Goal: Task Accomplishment & Management: Use online tool/utility

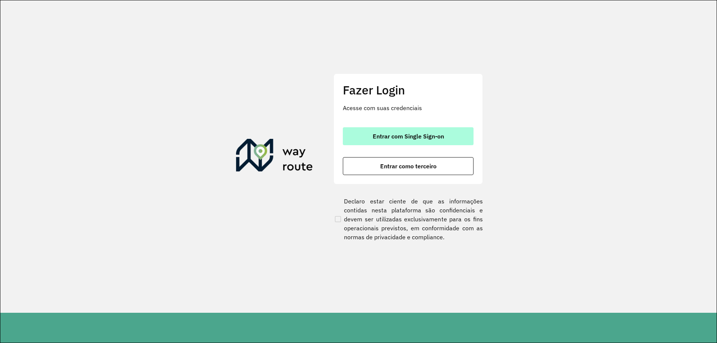
click at [427, 139] on span "Entrar com Single Sign-on" at bounding box center [408, 136] width 71 height 6
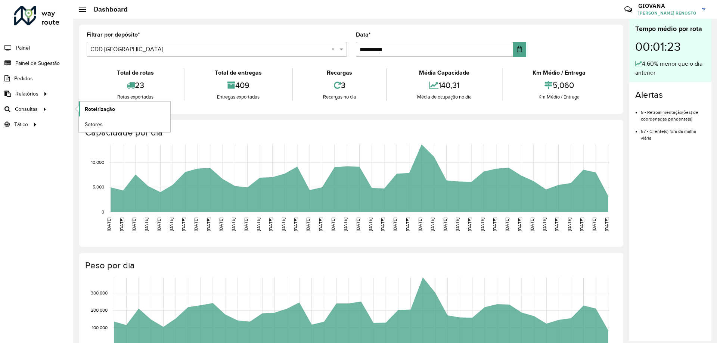
click at [106, 106] on span "Roteirização" at bounding box center [100, 109] width 30 height 8
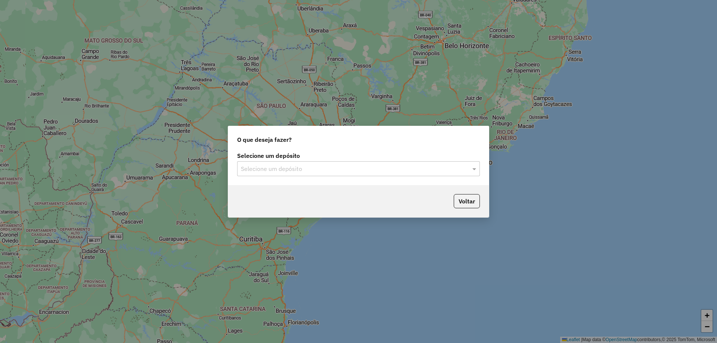
click at [314, 169] on input "text" at bounding box center [351, 169] width 220 height 9
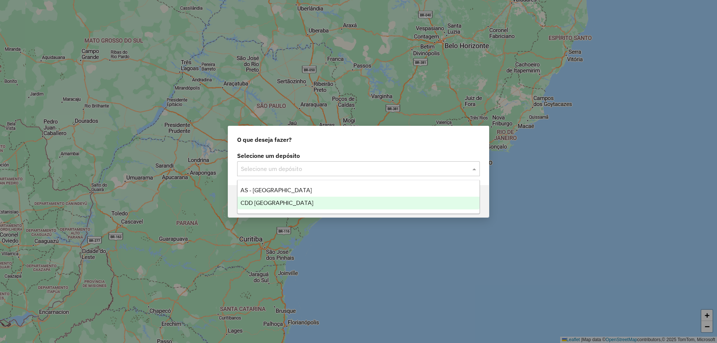
click at [303, 209] on ng-dropdown-panel "AS - Florianópolis CDD Florianópolis" at bounding box center [358, 197] width 243 height 34
click at [306, 206] on div "CDD [GEOGRAPHIC_DATA]" at bounding box center [358, 203] width 242 height 13
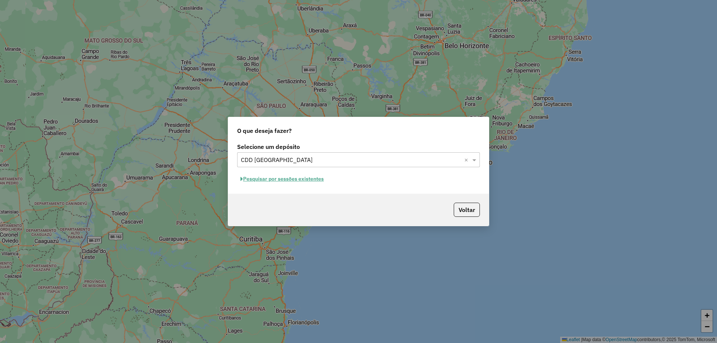
click at [295, 181] on button "Pesquisar por sessões existentes" at bounding box center [282, 179] width 90 height 12
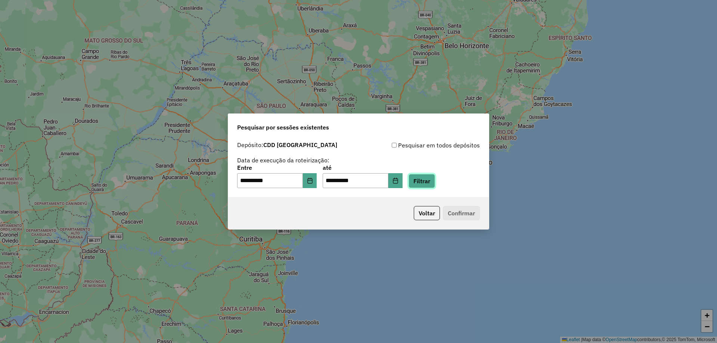
click at [424, 181] on button "Filtrar" at bounding box center [421, 181] width 27 height 14
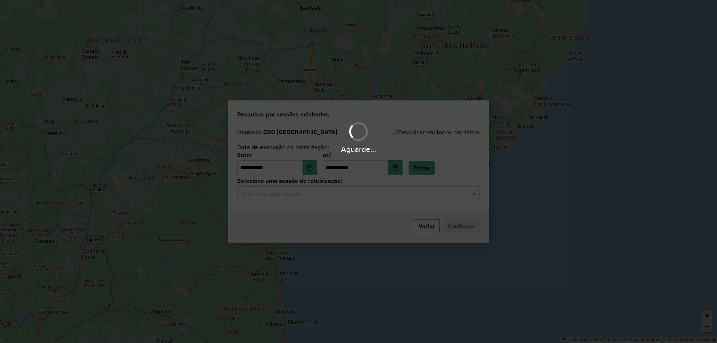
click at [318, 195] on div "Aguarde..." at bounding box center [358, 171] width 717 height 343
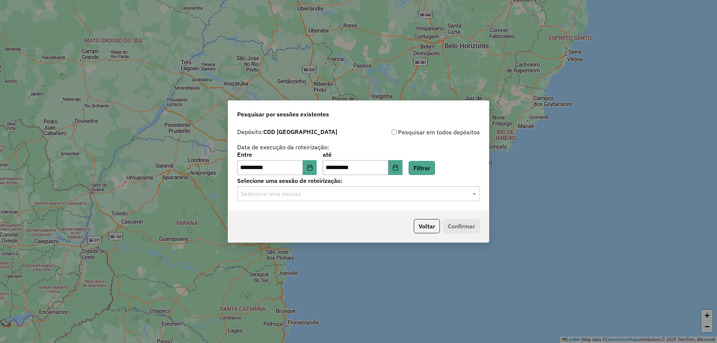
click at [334, 196] on input "text" at bounding box center [351, 194] width 220 height 9
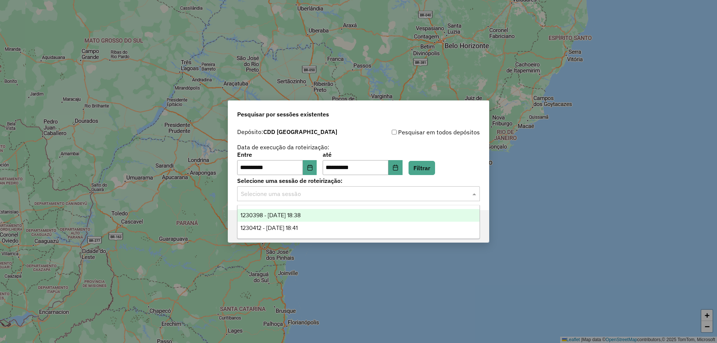
click at [346, 214] on div "1230398 - 16/08/2025 18:38" at bounding box center [358, 215] width 242 height 13
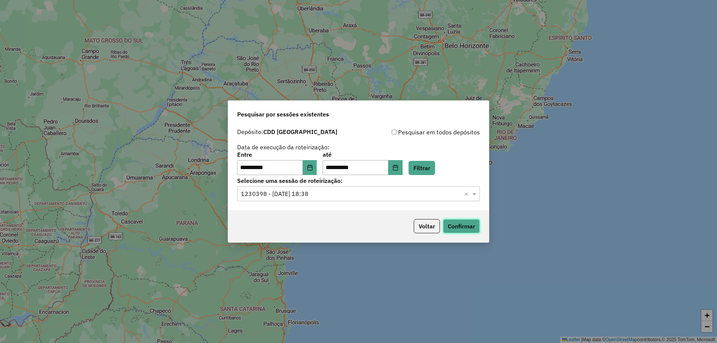
click at [471, 230] on button "Confirmar" at bounding box center [461, 226] width 37 height 14
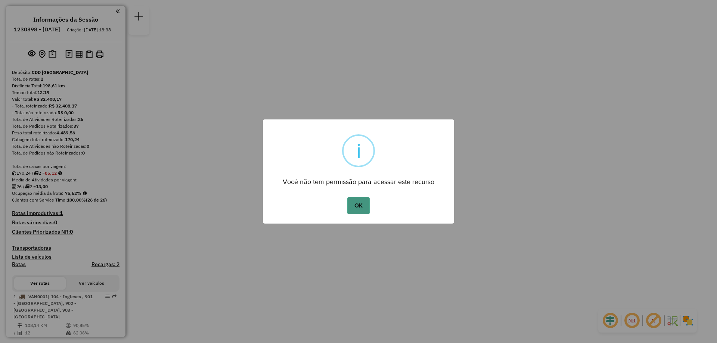
click at [352, 207] on button "OK" at bounding box center [358, 205] width 22 height 17
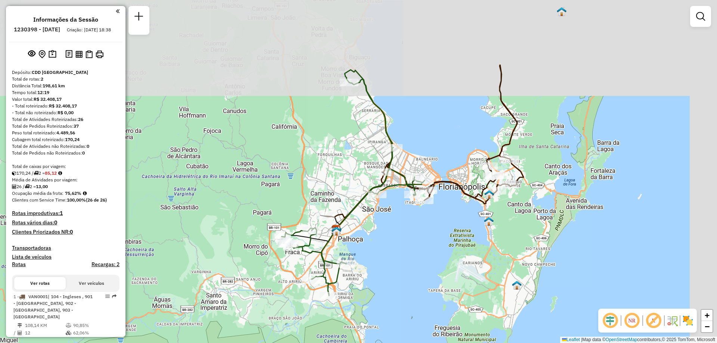
drag, startPoint x: 473, startPoint y: 163, endPoint x: 424, endPoint y: 264, distance: 112.7
click at [426, 264] on div "Janela de atendimento Grade de atendimento Capacidade Transportadoras Veículos …" at bounding box center [358, 171] width 717 height 343
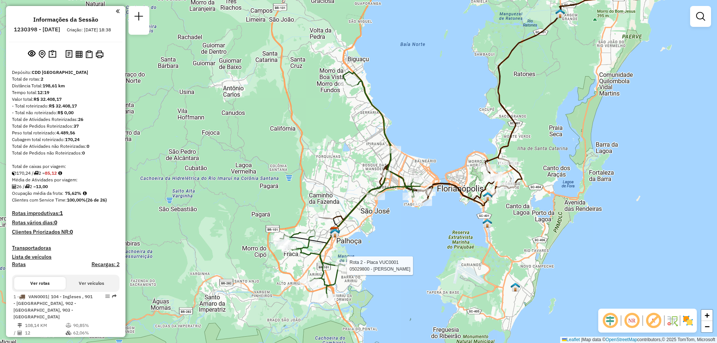
select select "**********"
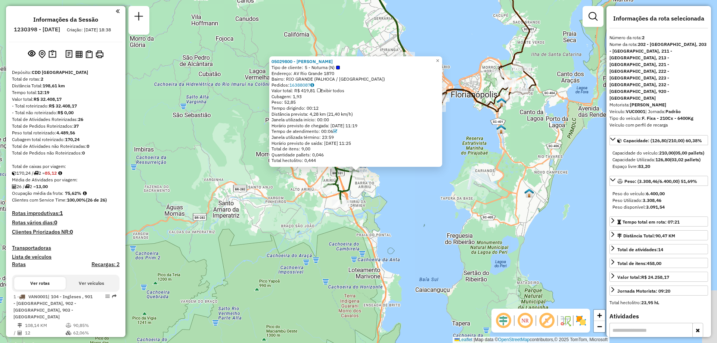
scroll to position [91, 0]
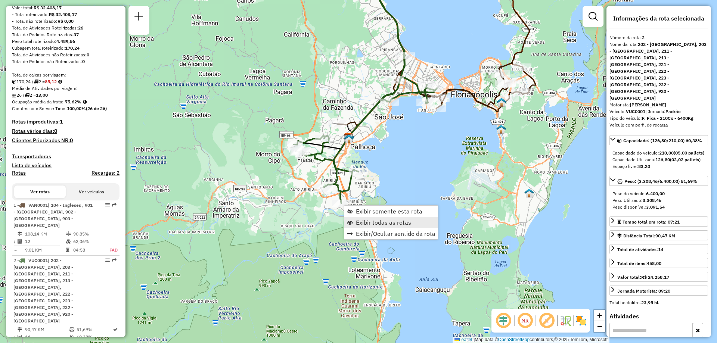
click at [399, 221] on span "Exibir todas as rotas" at bounding box center [383, 222] width 55 height 6
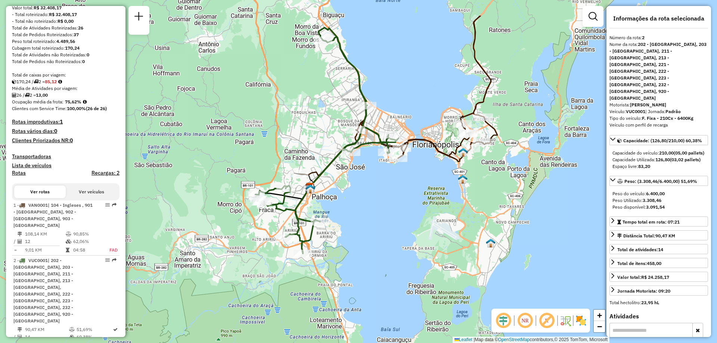
drag, startPoint x: 429, startPoint y: 162, endPoint x: 363, endPoint y: 259, distance: 117.5
click at [364, 259] on div "Janela de atendimento Grade de atendimento Capacidade Transportadoras Veículos …" at bounding box center [358, 171] width 717 height 343
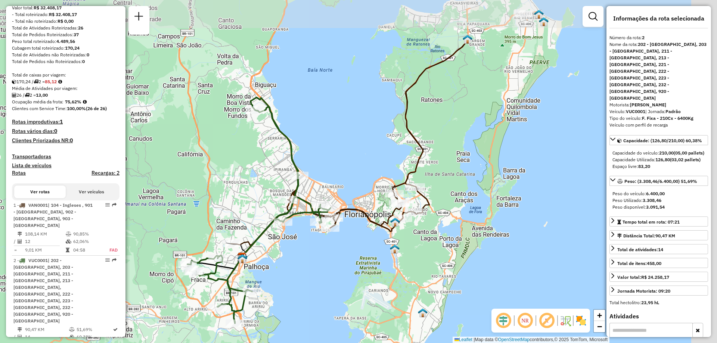
drag, startPoint x: 475, startPoint y: 213, endPoint x: 369, endPoint y: 291, distance: 131.3
click at [369, 291] on div "Janela de atendimento Grade de atendimento Capacidade Transportadoras Veículos …" at bounding box center [358, 171] width 717 height 343
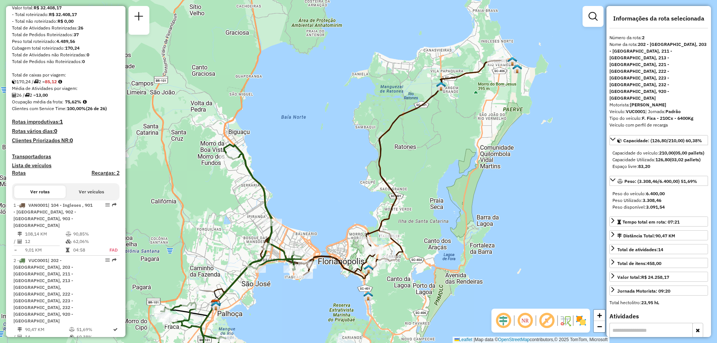
drag, startPoint x: 510, startPoint y: 189, endPoint x: 478, endPoint y: 244, distance: 64.2
click at [478, 244] on div "Janela de atendimento Grade de atendimento Capacidade Transportadoras Veículos …" at bounding box center [358, 171] width 717 height 343
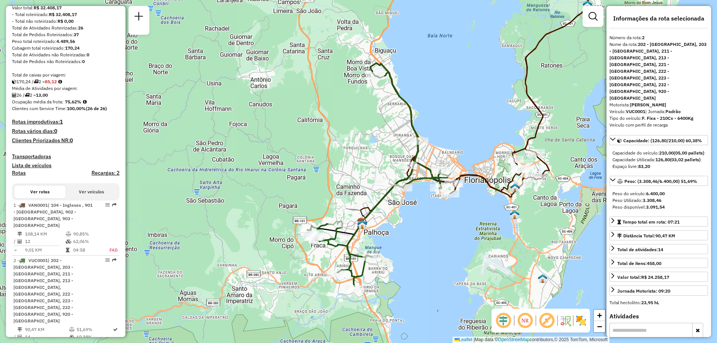
drag, startPoint x: 303, startPoint y: 313, endPoint x: 454, endPoint y: 223, distance: 176.1
click at [454, 223] on div "Janela de atendimento Grade de atendimento Capacidade Transportadoras Veículos …" at bounding box center [358, 171] width 717 height 343
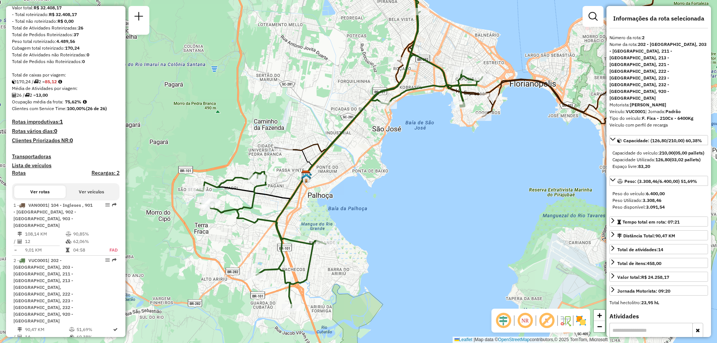
drag, startPoint x: 338, startPoint y: 209, endPoint x: 336, endPoint y: 184, distance: 24.4
click at [336, 184] on div "Janela de atendimento Grade de atendimento Capacidade Transportadoras Veículos …" at bounding box center [358, 171] width 717 height 343
